Goal: Task Accomplishment & Management: Manage account settings

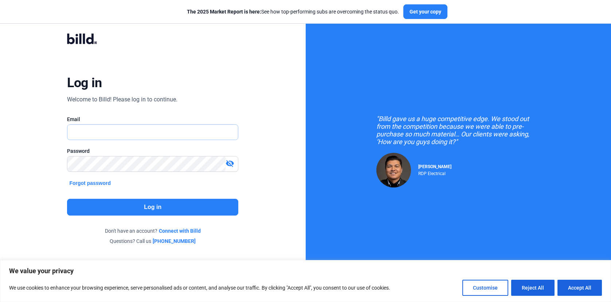
type input "[EMAIL_ADDRESS][DOMAIN_NAME]"
drag, startPoint x: 0, startPoint y: 0, endPoint x: 528, endPoint y: 285, distance: 599.7
click at [528, 285] on button "Reject All" at bounding box center [532, 288] width 43 height 16
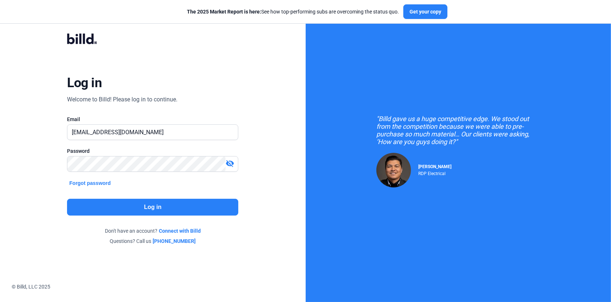
click at [149, 204] on button "Log in" at bounding box center [152, 207] width 171 height 17
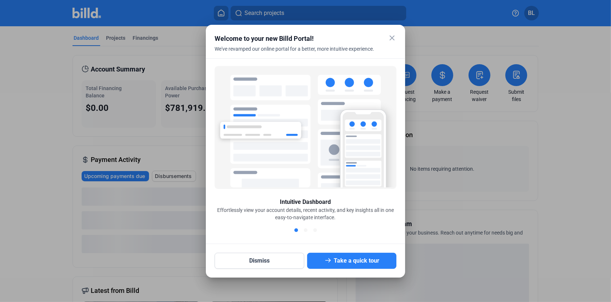
click at [390, 38] on mat-icon "close" at bounding box center [392, 38] width 9 height 9
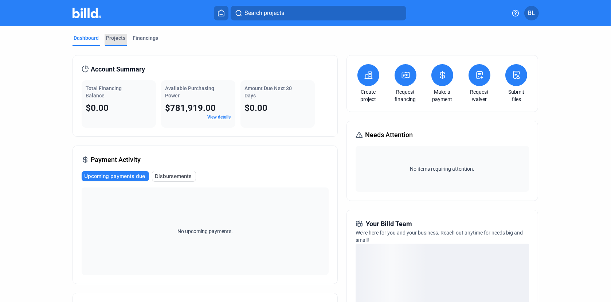
click at [110, 39] on div "Projects" at bounding box center [115, 37] width 19 height 7
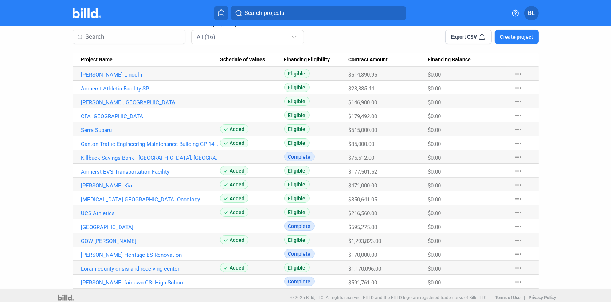
scroll to position [60, 0]
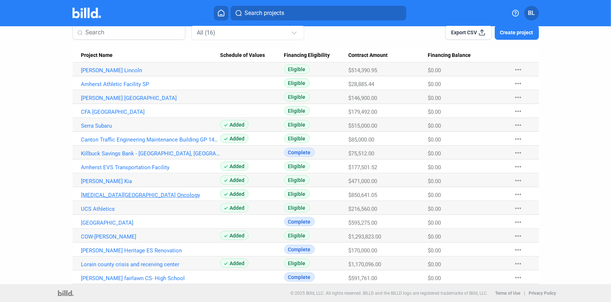
click at [101, 74] on link "[MEDICAL_DATA][GEOGRAPHIC_DATA] Oncology" at bounding box center [150, 70] width 139 height 7
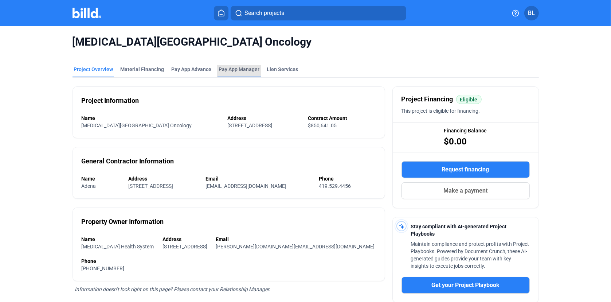
click at [227, 69] on span "Pay App Manager" at bounding box center [239, 69] width 41 height 7
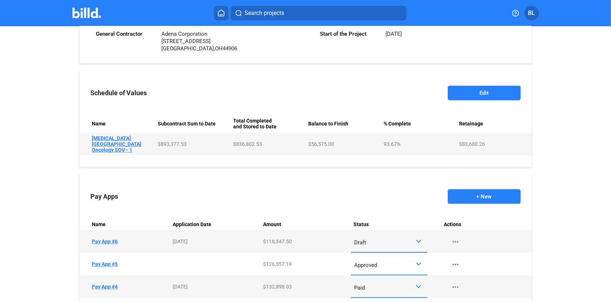
scroll to position [316, 0]
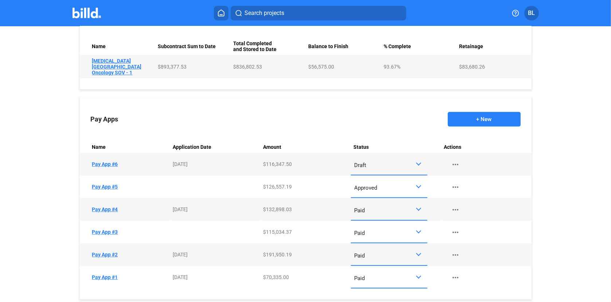
click at [418, 161] on div at bounding box center [420, 164] width 8 height 6
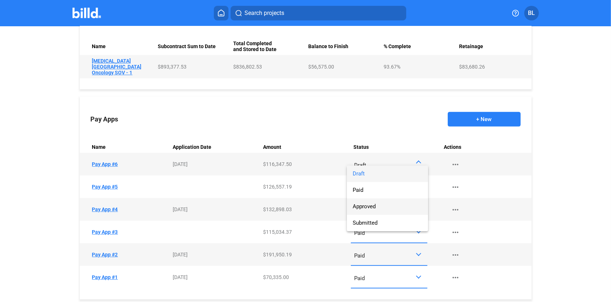
click at [364, 207] on span "Approved" at bounding box center [364, 206] width 23 height 7
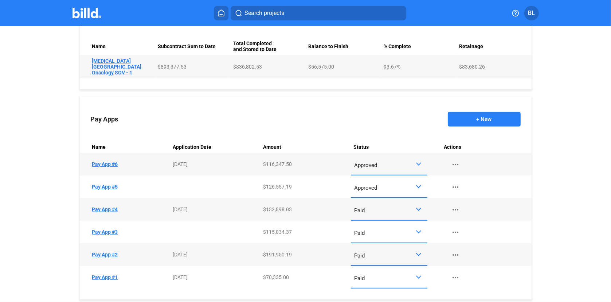
click at [485, 112] on button "+ New" at bounding box center [484, 119] width 73 height 15
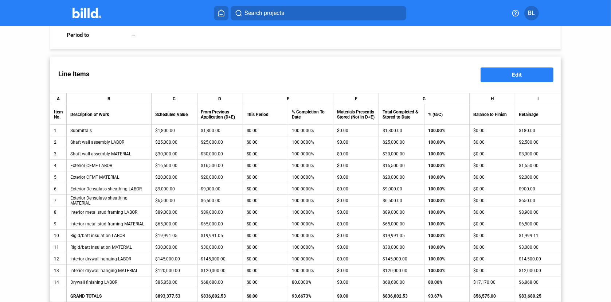
scroll to position [61, 0]
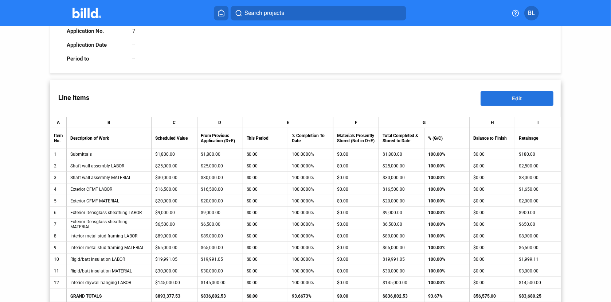
click at [526, 98] on button "Edit" at bounding box center [517, 98] width 73 height 15
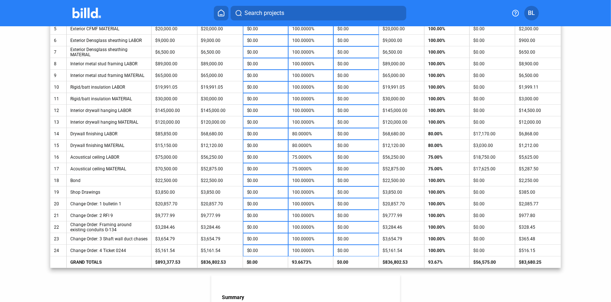
scroll to position [256, 0]
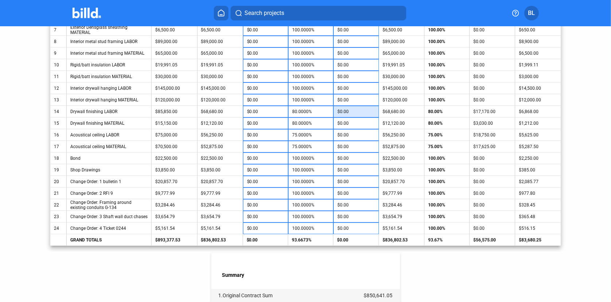
click at [352, 109] on input "$0.00" at bounding box center [356, 111] width 37 height 11
type input "1"
type input "$0.00"
click at [321, 110] on input "80.0000%" at bounding box center [311, 111] width 38 height 11
type input "1"
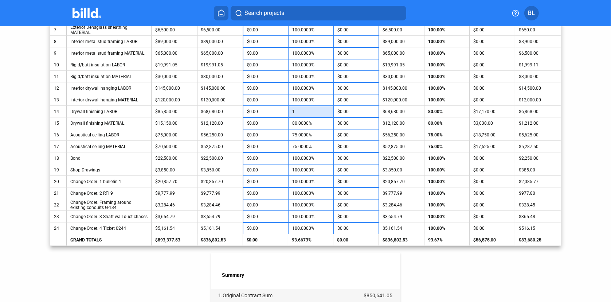
type input "-$67,821.50"
type input "10"
type input "-$60,095.00"
type input "100"
type input "$17,170.00"
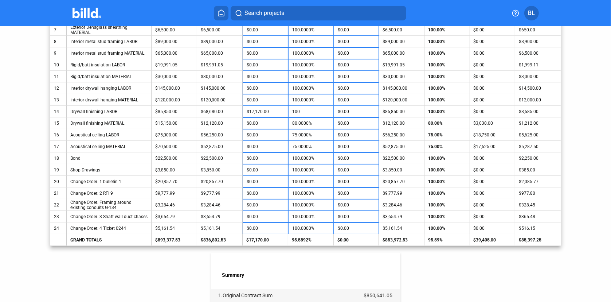
type input "100.0000%"
click at [376, 253] on div "Summary" at bounding box center [305, 267] width 189 height 28
click at [300, 124] on input "80.0000%" at bounding box center [311, 123] width 38 height 11
type input "1"
type input "-$11,968.50"
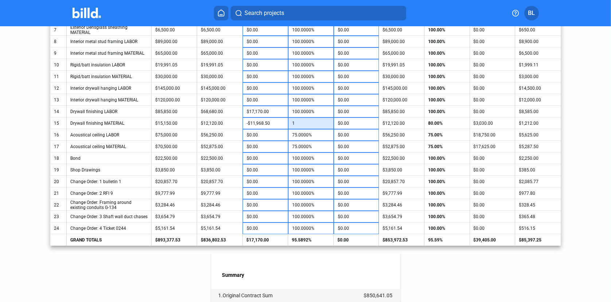
type input "10"
type input "-$10,605.00"
type input "100"
type input "$3,030.00"
type input "100.0000%"
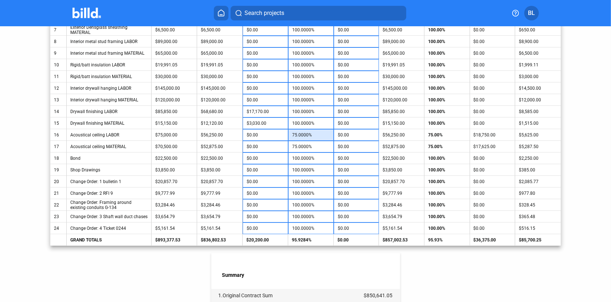
click at [301, 134] on input "75.0000%" at bounding box center [311, 134] width 38 height 11
type input "9"
type input "-$49,500.00"
type input "90"
type input "$11,250.00"
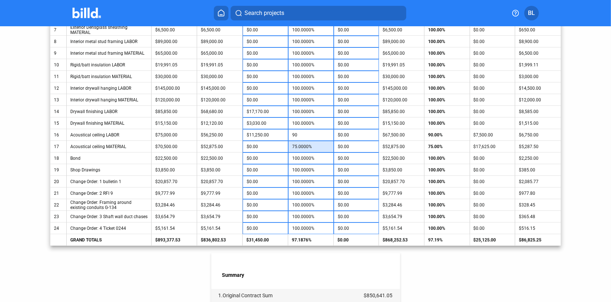
type input "90.0000%"
click at [304, 147] on input "75.0000%" at bounding box center [311, 146] width 38 height 11
type input "9"
type input "-$46,530.00"
type input "90"
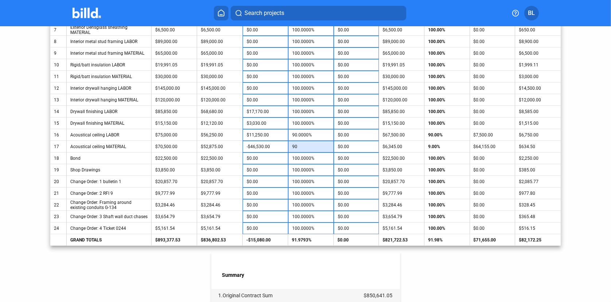
type input "$10,575.00"
type input "90.0000%"
click at [434, 263] on div "< Back [MEDICAL_DATA][GEOGRAPHIC_DATA] Oncology - Pay App #7 Pay App Informatio…" at bounding box center [305, 137] width 511 height 732
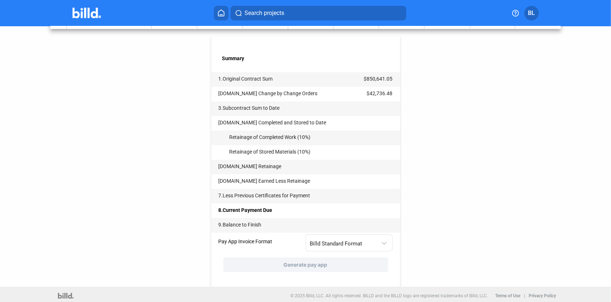
scroll to position [474, 0]
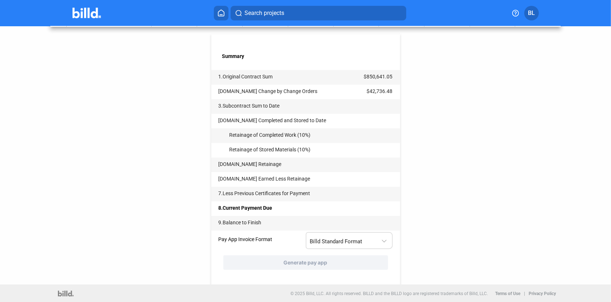
click at [385, 239] on div at bounding box center [385, 236] width 8 height 15
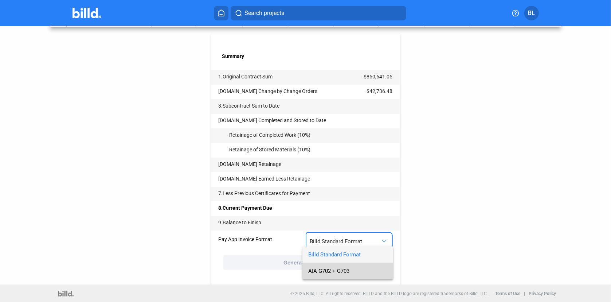
click at [353, 268] on span "AIA G702 + G703" at bounding box center [347, 271] width 79 height 16
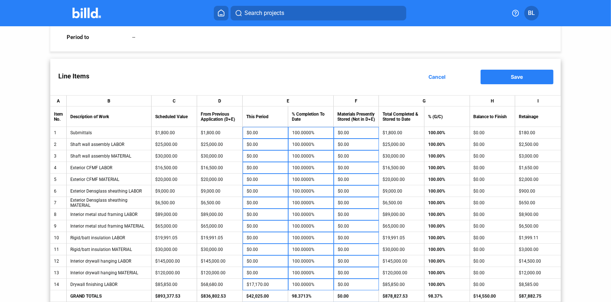
scroll to position [0, 0]
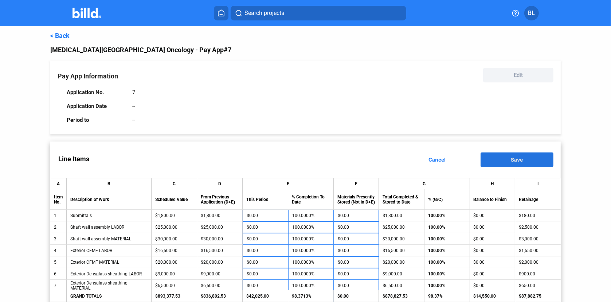
click at [506, 159] on button "Save" at bounding box center [517, 159] width 73 height 15
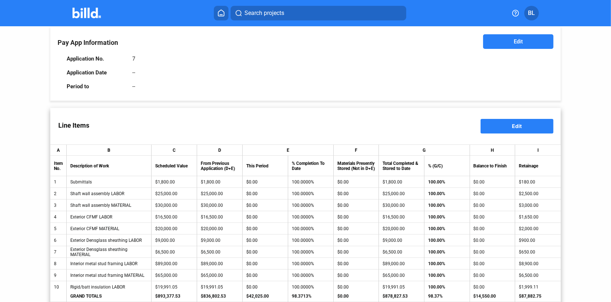
scroll to position [24, 0]
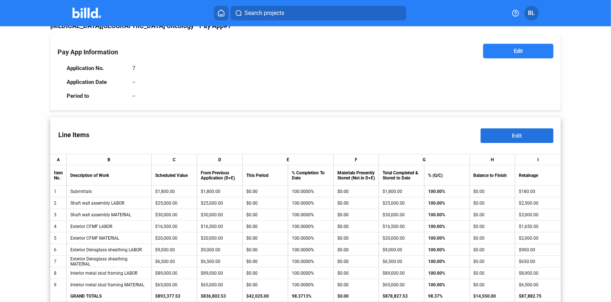
click at [504, 137] on button "Edit" at bounding box center [517, 135] width 73 height 15
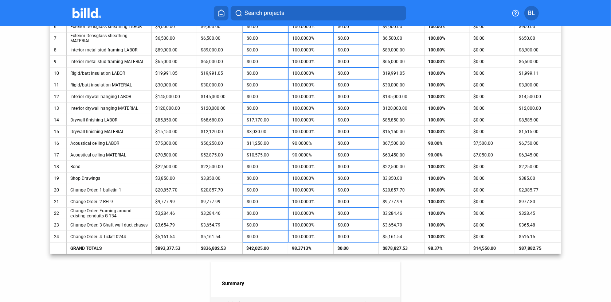
scroll to position [292, 0]
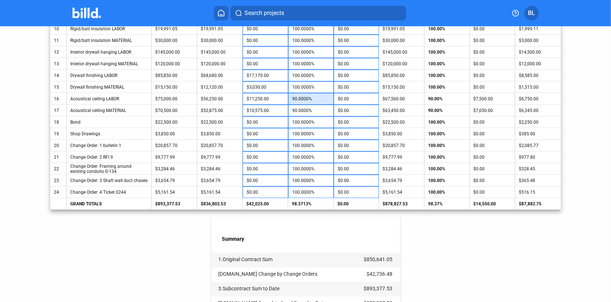
click at [313, 97] on input "90.0000%" at bounding box center [311, 98] width 38 height 11
type input "9"
type input "-$49,500.00"
type input "95"
type input "$15,000.00"
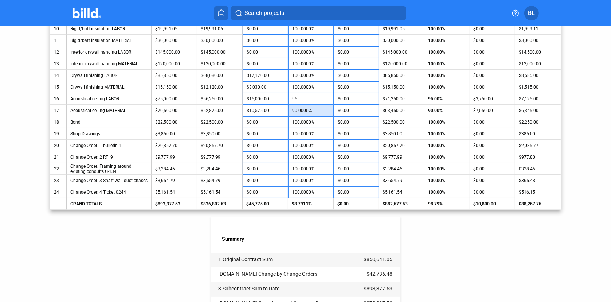
type input "95.0000%"
click at [304, 108] on input "90.0000%" at bounding box center [311, 110] width 38 height 11
type input "95"
type input "$14,100.00"
type input "95.0000%"
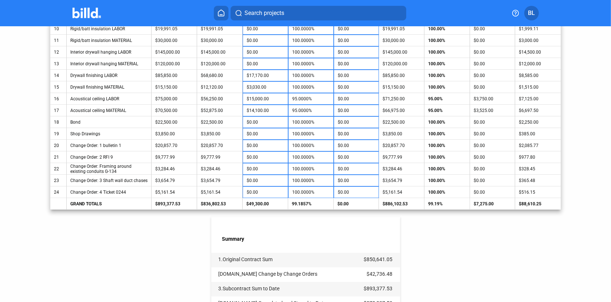
click at [572, 148] on div "< Back [MEDICAL_DATA][GEOGRAPHIC_DATA] Oncology - Pay App #7 Pay App Informatio…" at bounding box center [306, 101] width 550 height 732
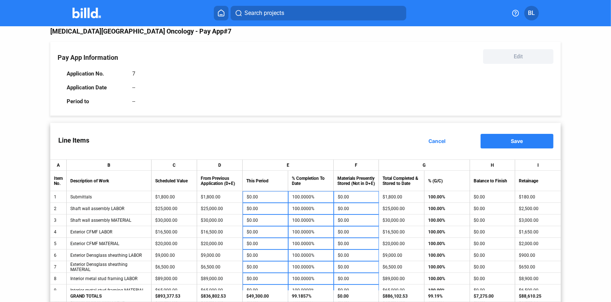
scroll to position [0, 0]
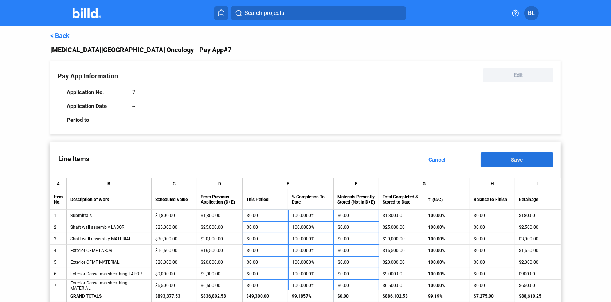
click at [511, 159] on span "Save" at bounding box center [517, 159] width 12 height 6
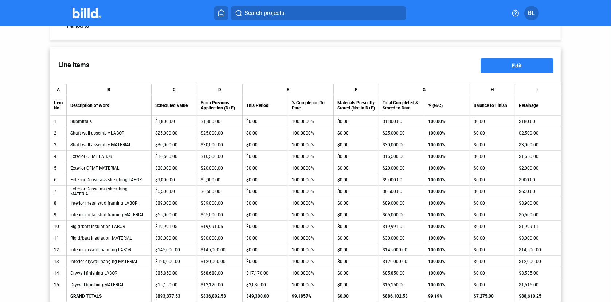
scroll to position [13, 0]
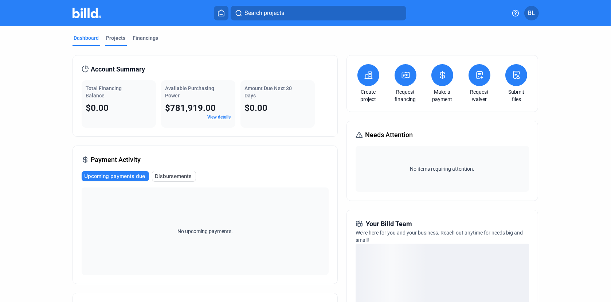
click at [115, 40] on div "Projects" at bounding box center [115, 37] width 19 height 7
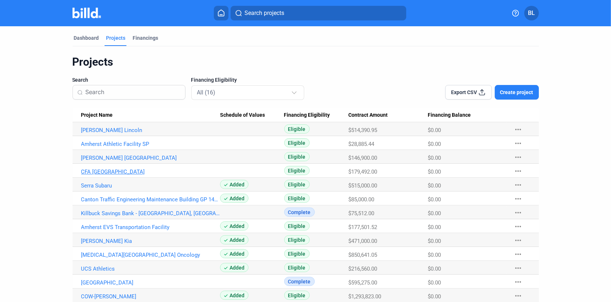
click at [113, 133] on link "CFA [GEOGRAPHIC_DATA]" at bounding box center [150, 130] width 139 height 7
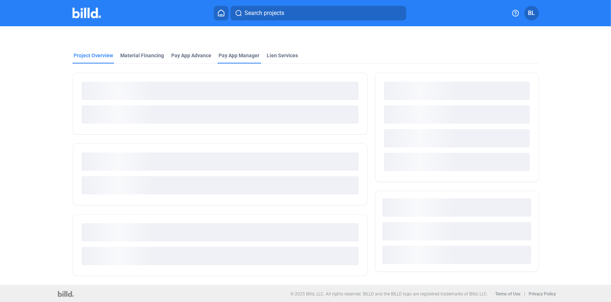
click at [220, 55] on span "Pay App Manager" at bounding box center [239, 55] width 41 height 7
